Goal: Information Seeking & Learning: Learn about a topic

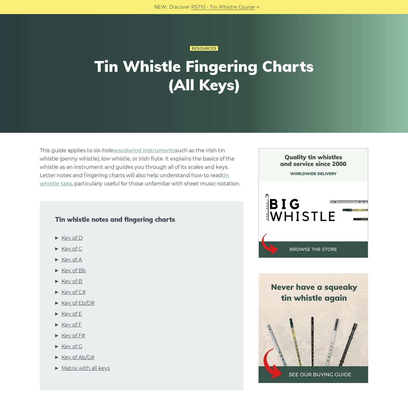
scroll to position [111, 0]
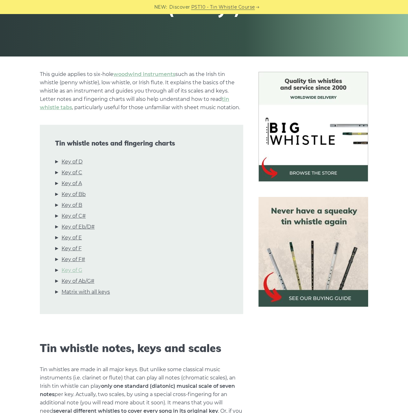
click at [74, 272] on link "Key of G" at bounding box center [72, 270] width 21 height 8
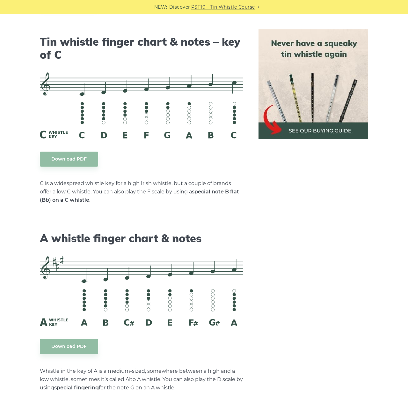
scroll to position [1598, 0]
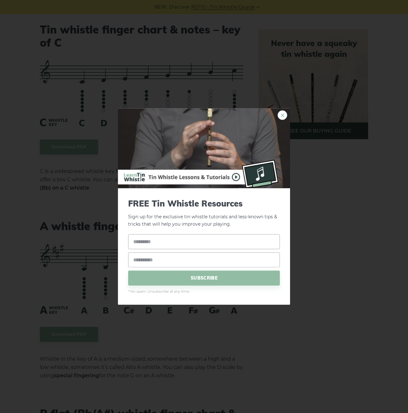
click at [282, 114] on link "×" at bounding box center [283, 115] width 10 height 10
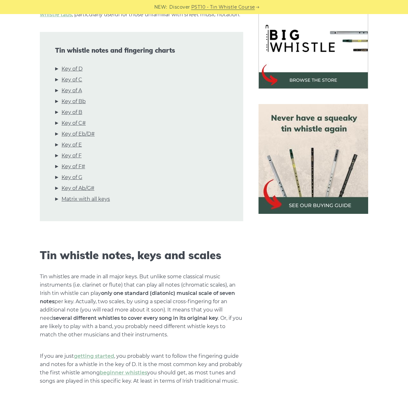
scroll to position [88, 0]
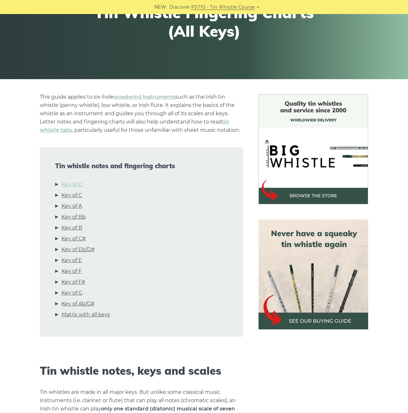
click at [72, 182] on link "Key of D" at bounding box center [72, 184] width 21 height 8
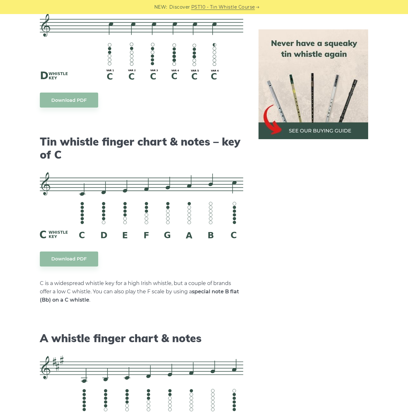
scroll to position [1483, 0]
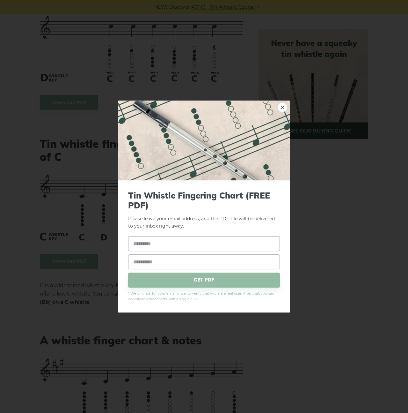
click at [277, 108] on img at bounding box center [204, 140] width 172 height 80
click at [278, 108] on link "×" at bounding box center [283, 107] width 10 height 10
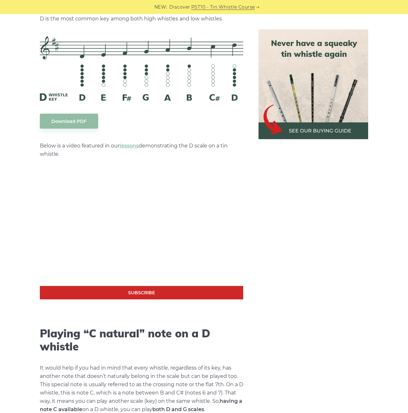
scroll to position [911, 0]
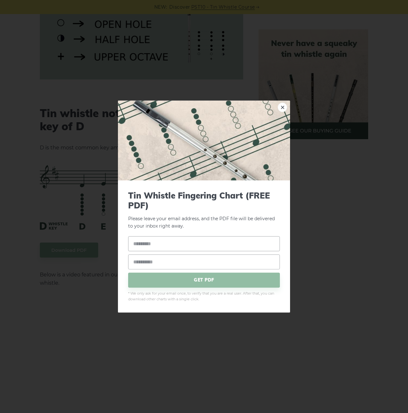
drag, startPoint x: 133, startPoint y: 171, endPoint x: 264, endPoint y: 130, distance: 137.0
click at [143, 166] on div "× Tin Whistle Fingering Chart (FREE PDF) Please leave your email address, and t…" at bounding box center [204, 206] width 408 height 413
click at [282, 106] on link "×" at bounding box center [283, 107] width 10 height 10
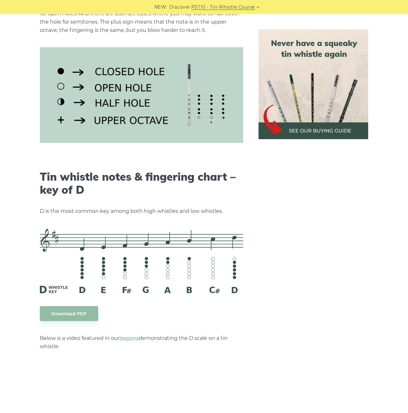
scroll to position [621, 0]
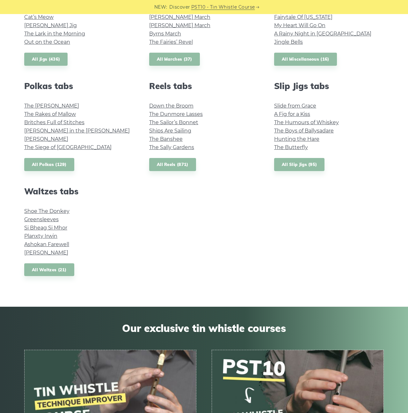
scroll to position [410, 0]
